Goal: Task Accomplishment & Management: Complete application form

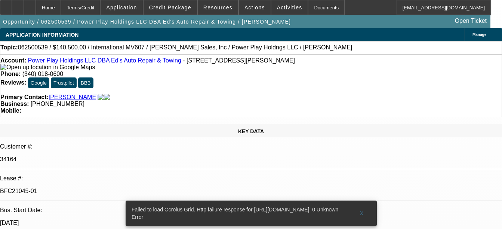
select select "0"
select select "2"
select select "0.1"
select select "0"
select select "2"
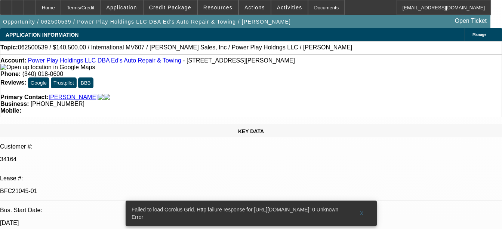
select select "0.1"
select select "2"
select select "0.1"
select select "2"
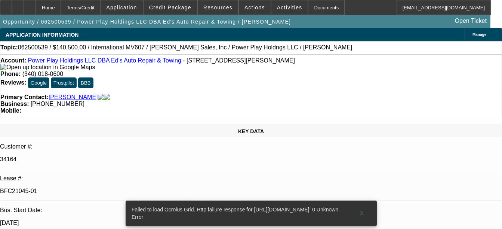
select select "0.1"
select select "1"
select select "2"
select select "4"
select select "1"
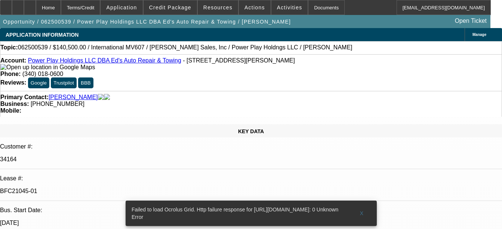
select select "2"
select select "4"
select select "1"
select select "2"
select select "4"
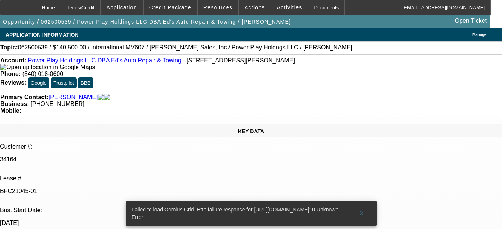
select select "1"
select select "2"
select select "4"
click at [308, 9] on div "Documents" at bounding box center [326, 7] width 37 height 15
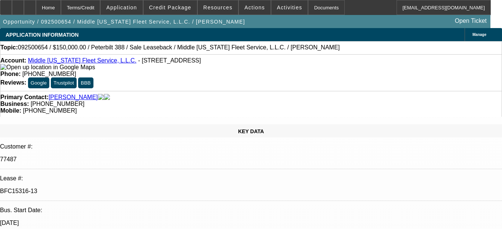
select select "0"
select select "2"
select select "0"
select select "6"
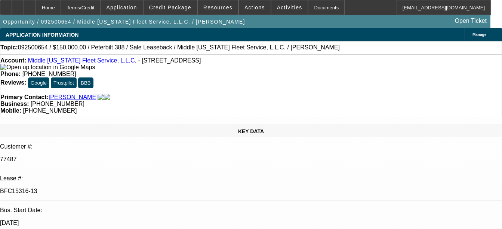
select select "0"
select select "2"
select select "0"
select select "6"
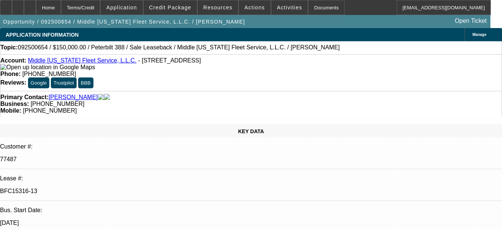
select select "0"
select select "2"
select select "0"
select select "6"
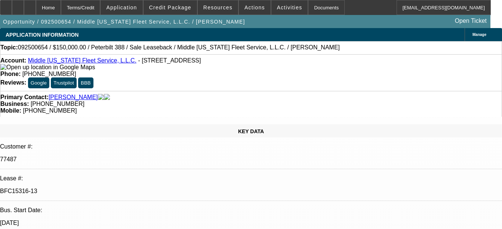
select select "0"
select select "2"
select select "0"
select select "6"
click at [317, 11] on div "Documents" at bounding box center [326, 7] width 37 height 15
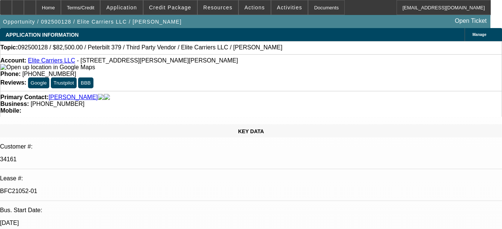
select select "0"
select select "2"
select select "0.1"
select select "0"
select select "2"
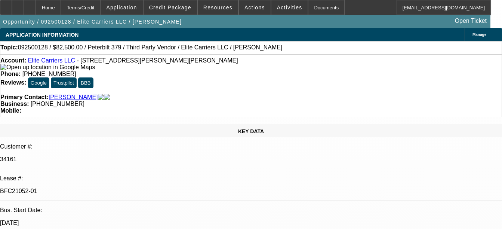
select select "0.1"
select select "0"
select select "2"
select select "0.1"
select select "0"
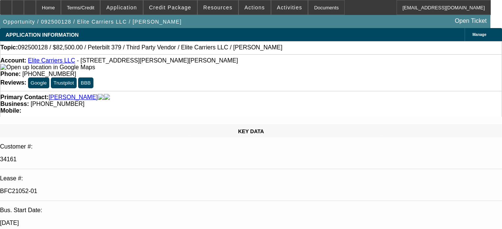
select select "2"
select select "0.1"
select select "1"
select select "2"
select select "4"
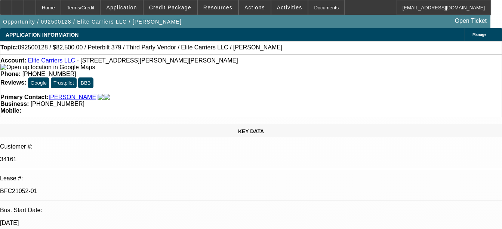
select select "1"
select select "2"
select select "4"
select select "1"
select select "2"
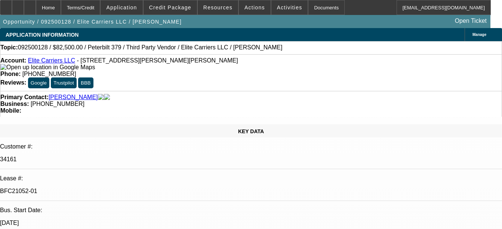
select select "4"
select select "1"
select select "2"
select select "4"
click at [318, 10] on div "Documents" at bounding box center [326, 7] width 37 height 15
